Goal: Task Accomplishment & Management: Manage account settings

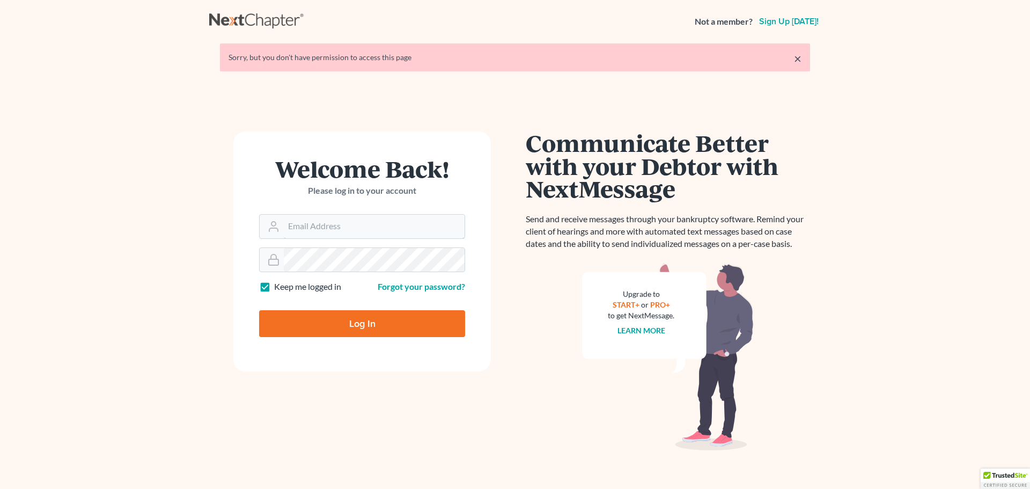
type input "[EMAIL_ADDRESS][DOMAIN_NAME]"
click at [388, 331] on input "Log In" at bounding box center [362, 323] width 206 height 27
type input "Thinking..."
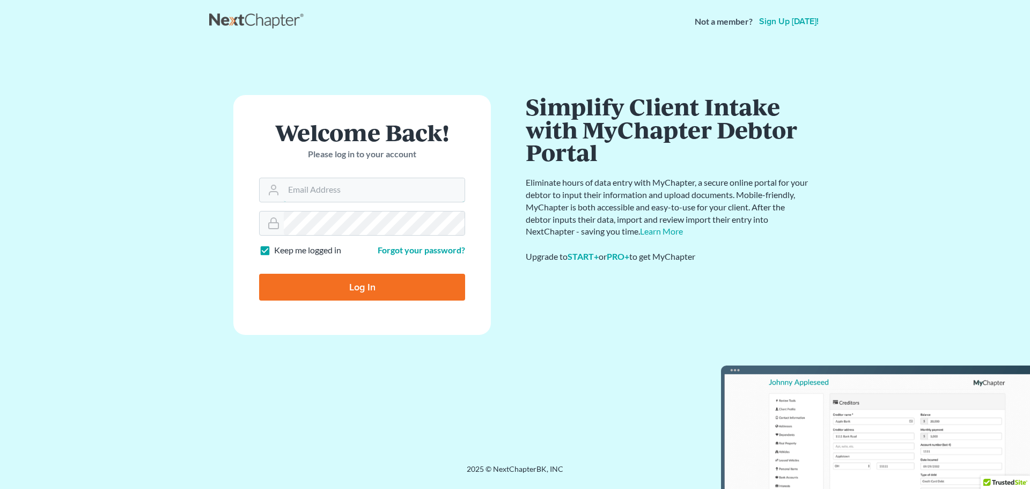
type input "[EMAIL_ADDRESS][DOMAIN_NAME]"
click at [369, 291] on input "Log In" at bounding box center [362, 287] width 206 height 27
type input "Thinking..."
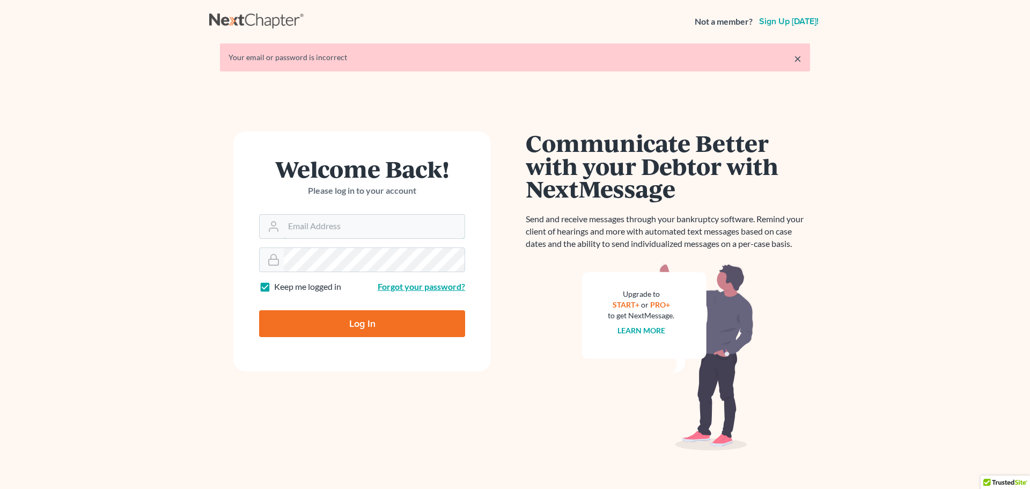
type input "[EMAIL_ADDRESS][DOMAIN_NAME]"
click at [415, 287] on link "Forgot your password?" at bounding box center [421, 286] width 87 height 10
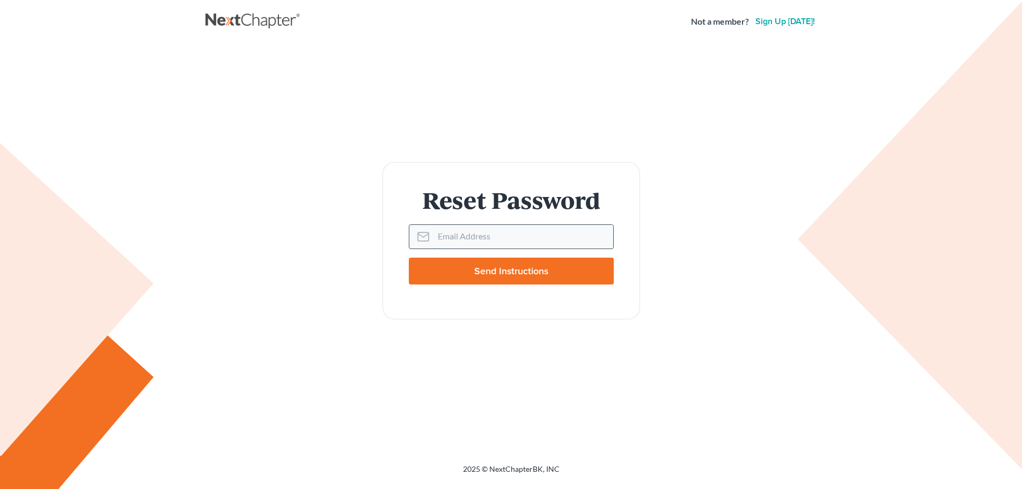
click at [474, 242] on input "Email Address" at bounding box center [524, 237] width 180 height 24
click at [503, 242] on input "Email Address" at bounding box center [524, 237] width 180 height 24
type input "[EMAIL_ADDRESS][DOMAIN_NAME]"
click at [511, 280] on input "Send Instructions" at bounding box center [511, 271] width 205 height 27
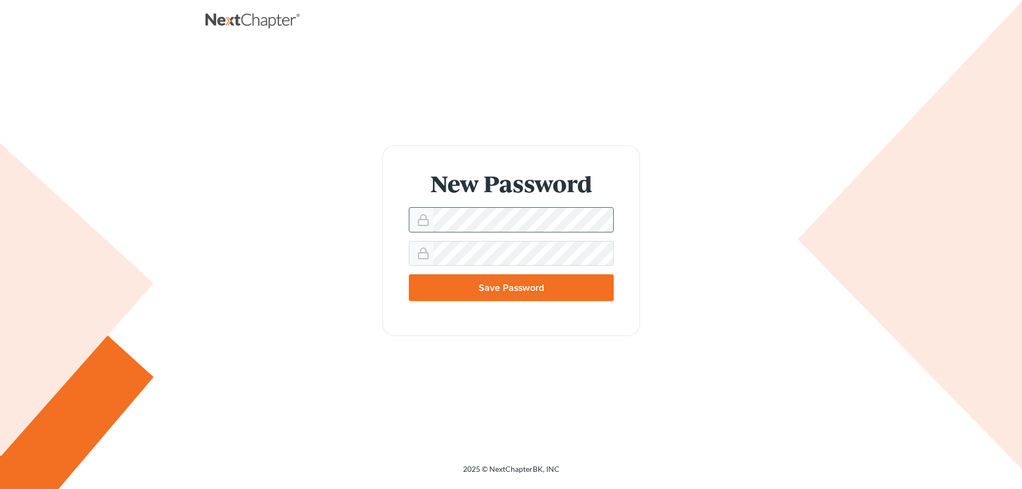
click at [426, 217] on div at bounding box center [511, 219] width 205 height 25
click at [510, 287] on input "Save Password" at bounding box center [511, 287] width 205 height 27
type input "Thinking..."
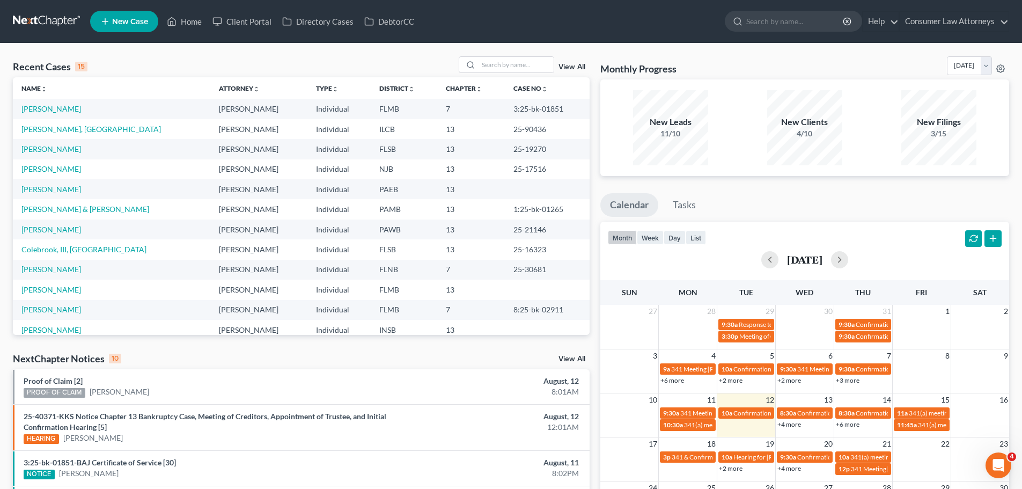
click at [568, 65] on link "View All" at bounding box center [572, 67] width 27 height 8
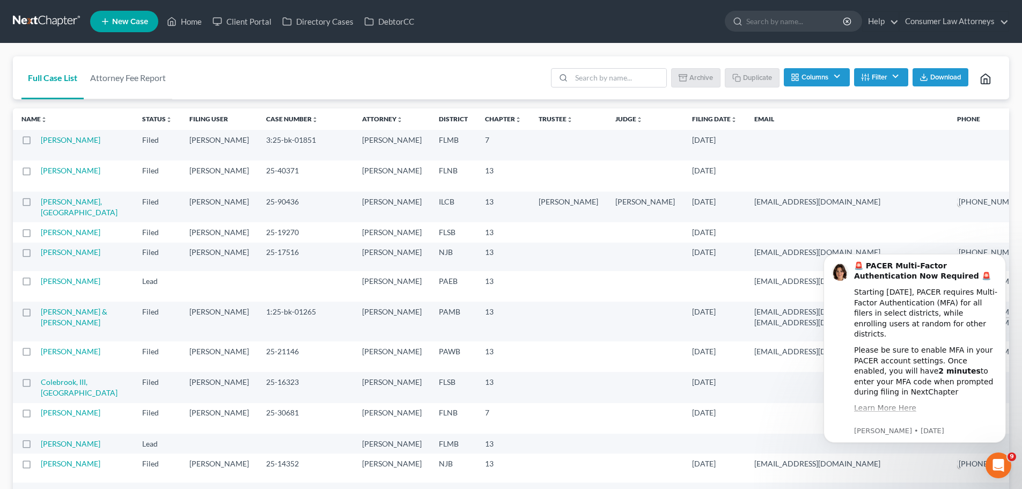
click at [953, 79] on span "Download" at bounding box center [946, 77] width 31 height 9
